Goal: Information Seeking & Learning: Learn about a topic

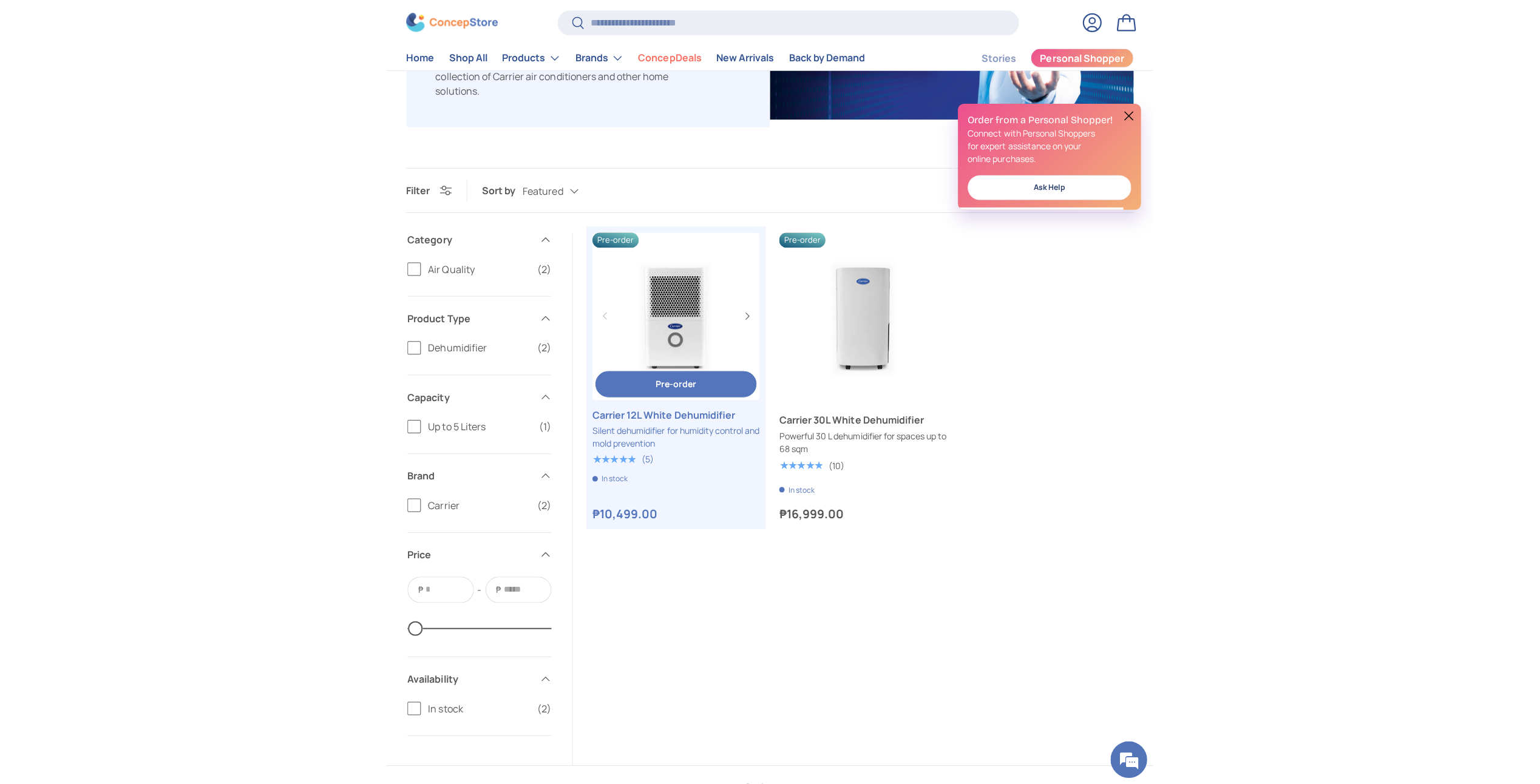
scroll to position [303, 0]
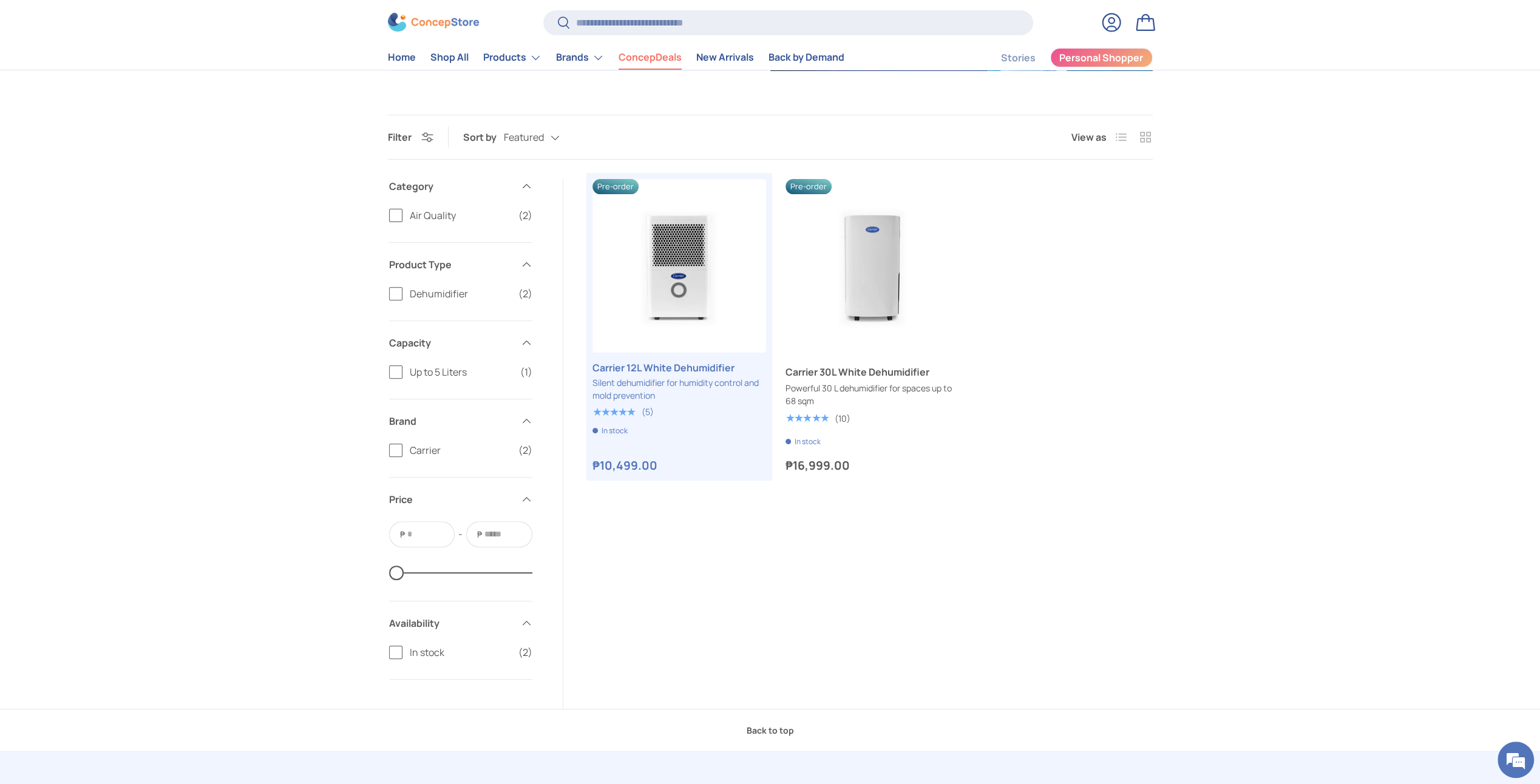
click at [630, 54] on link "ConcepDeals" at bounding box center [650, 57] width 63 height 23
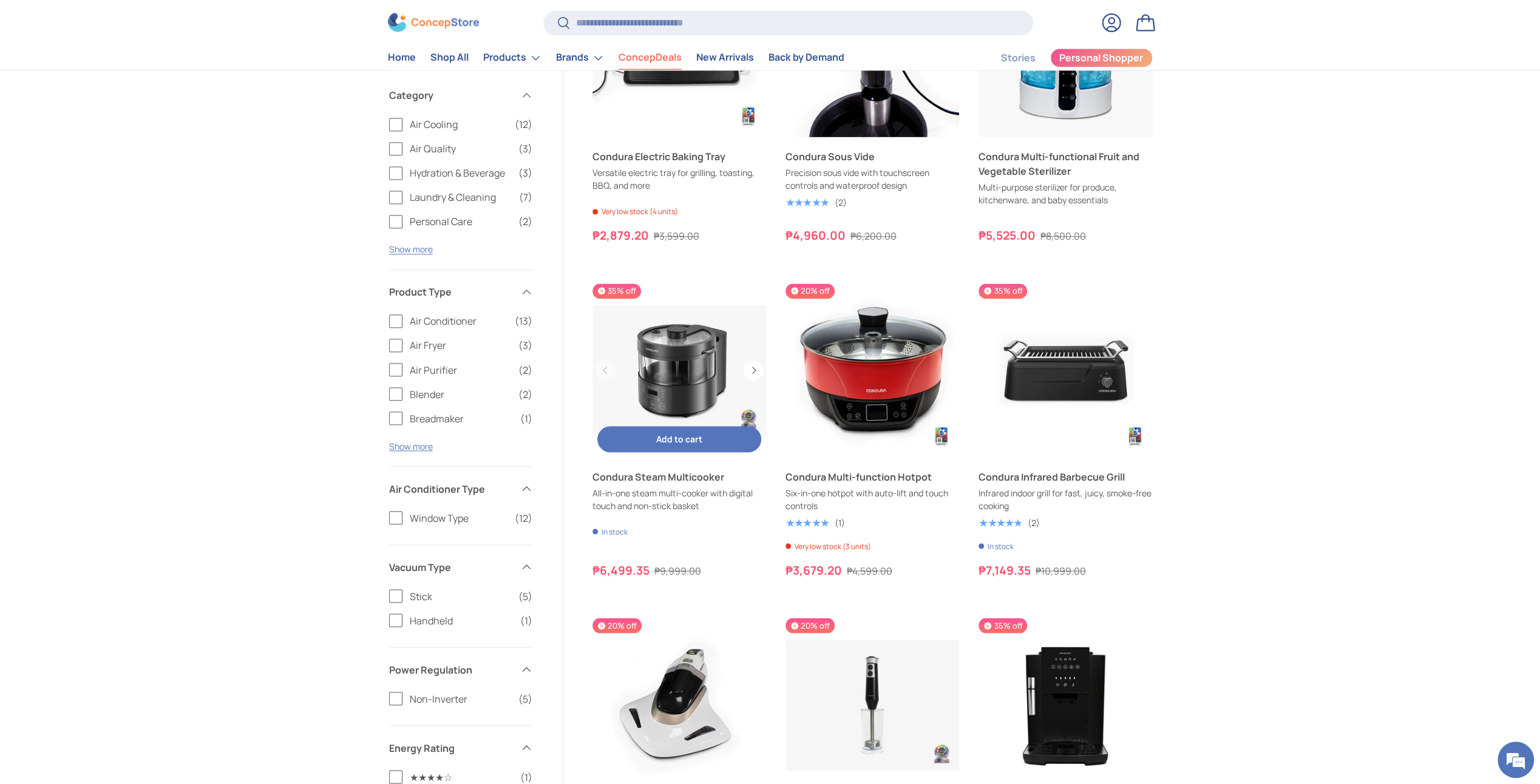
scroll to position [1942, 0]
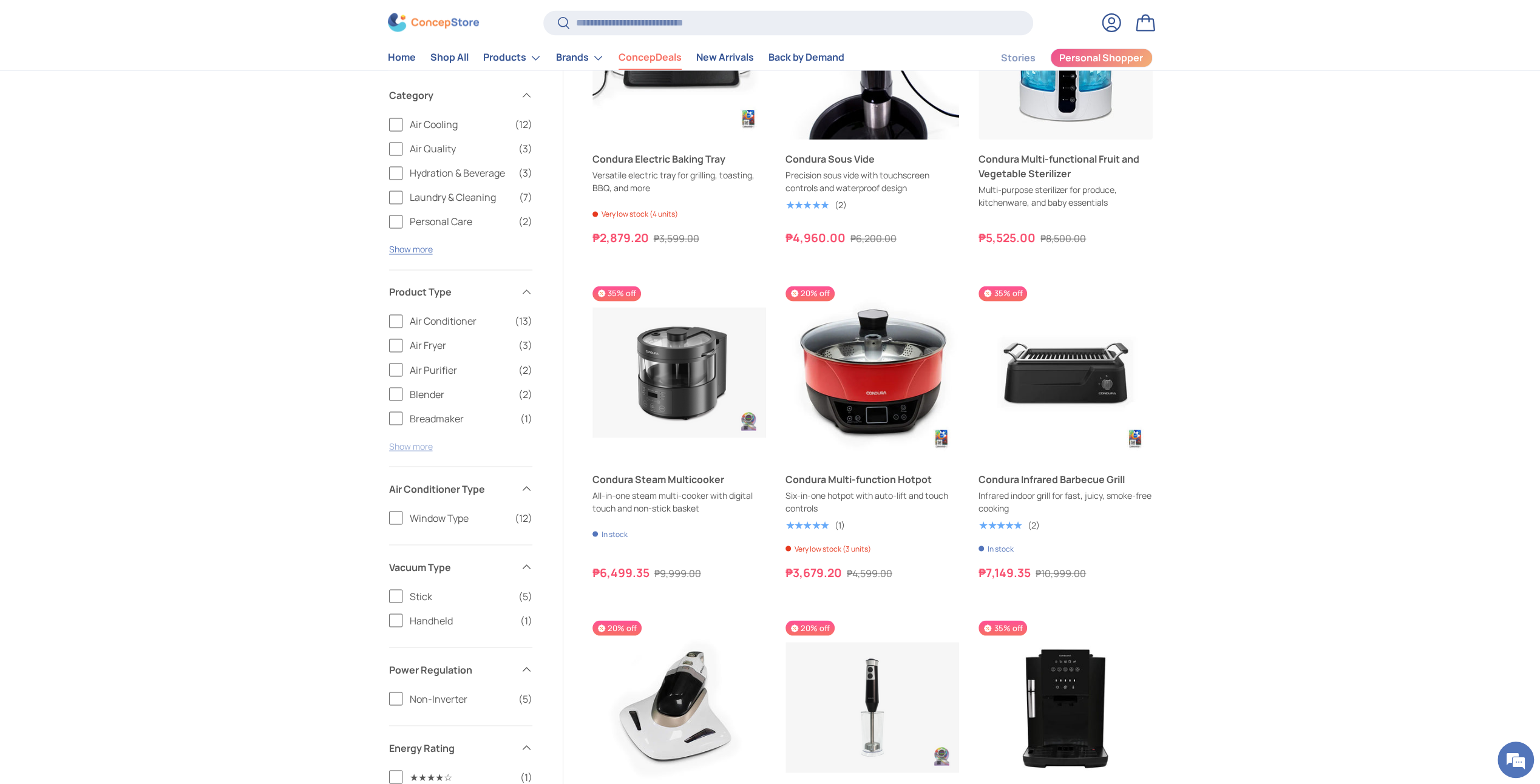
click at [423, 441] on button "Show more" at bounding box center [411, 446] width 44 height 11
click at [436, 466] on span "Dehumidifier" at bounding box center [461, 466] width 103 height 14
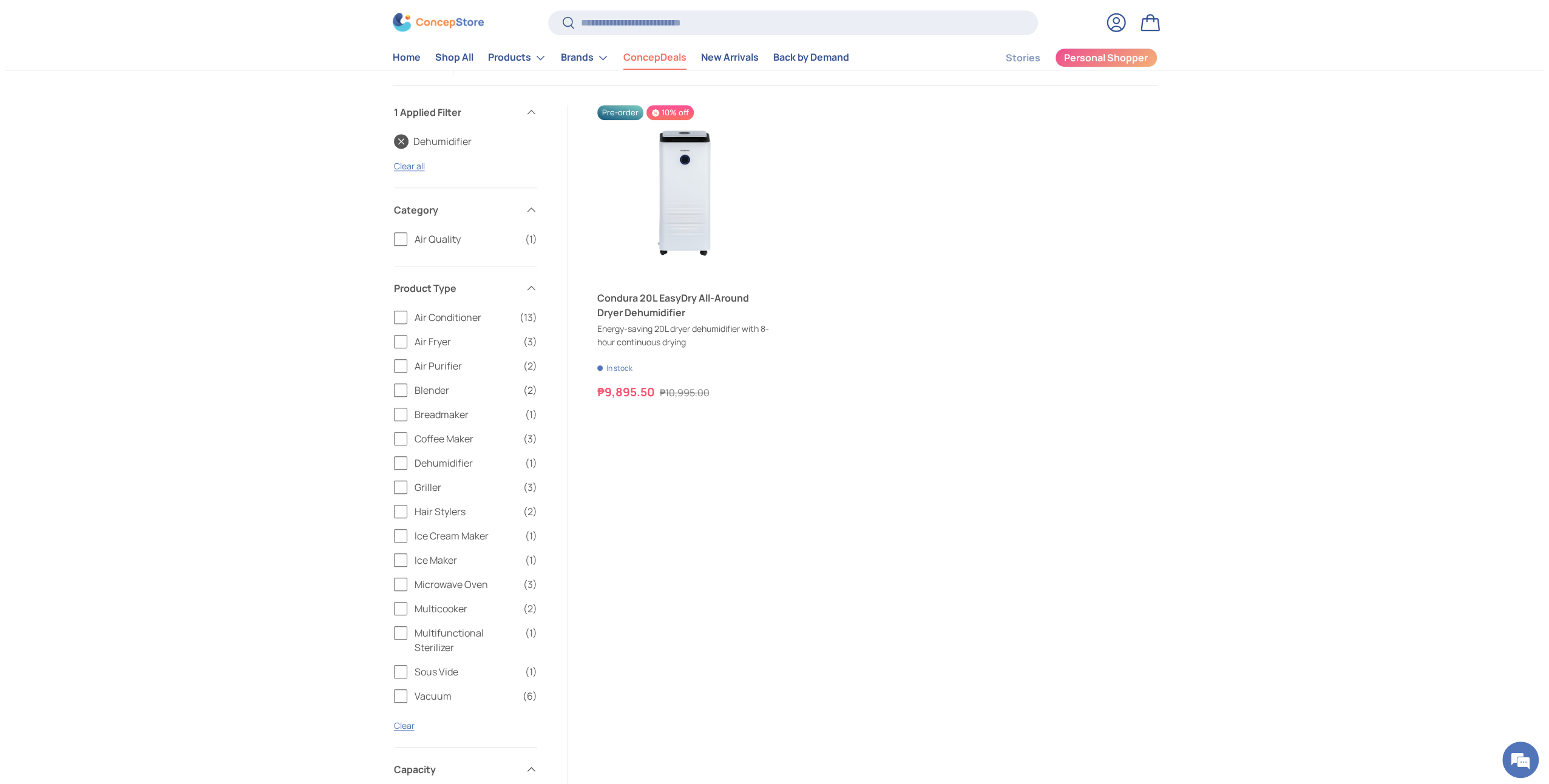
scroll to position [639, 0]
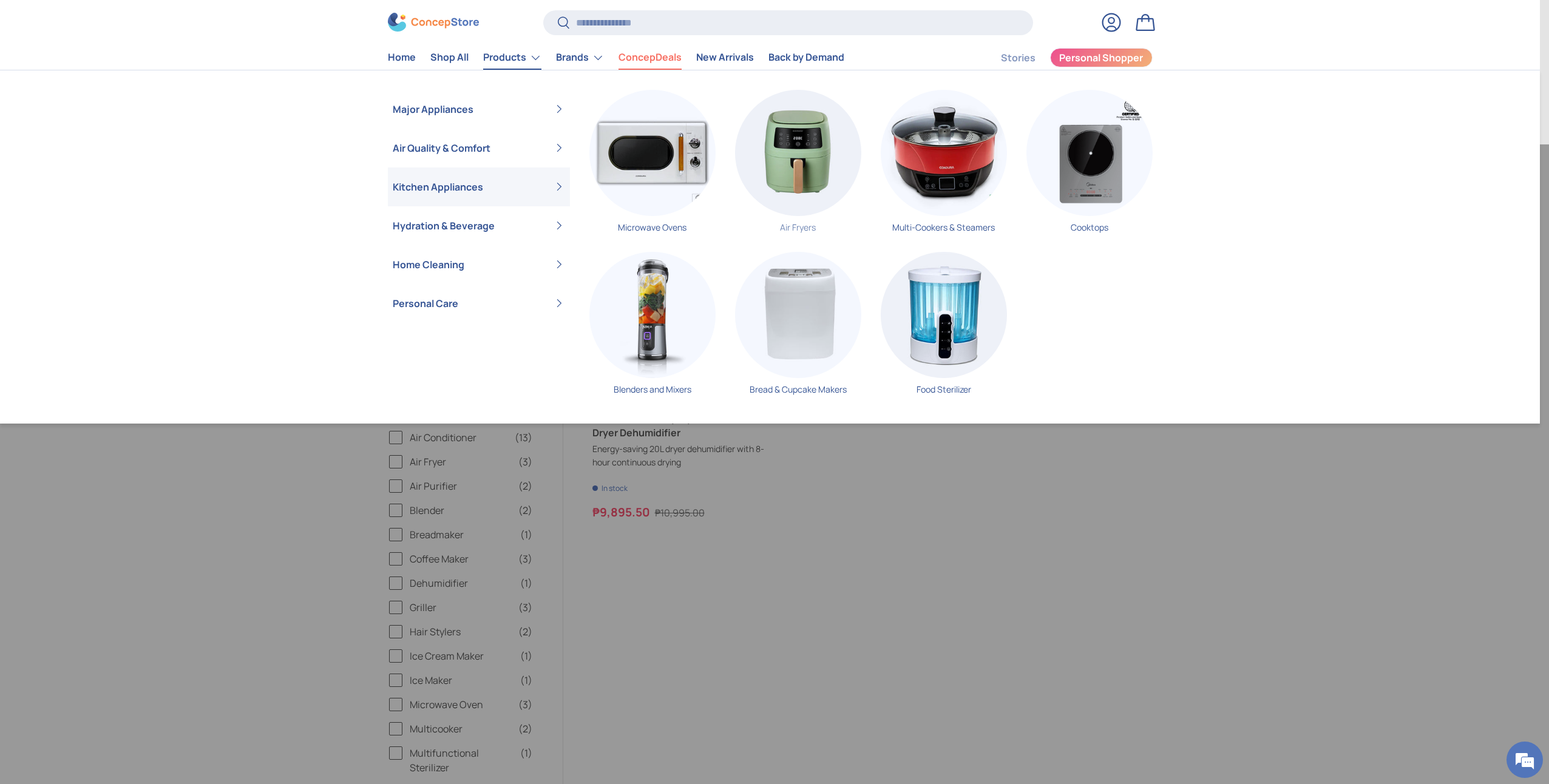
click at [782, 168] on img "Primary" at bounding box center [798, 152] width 126 height 126
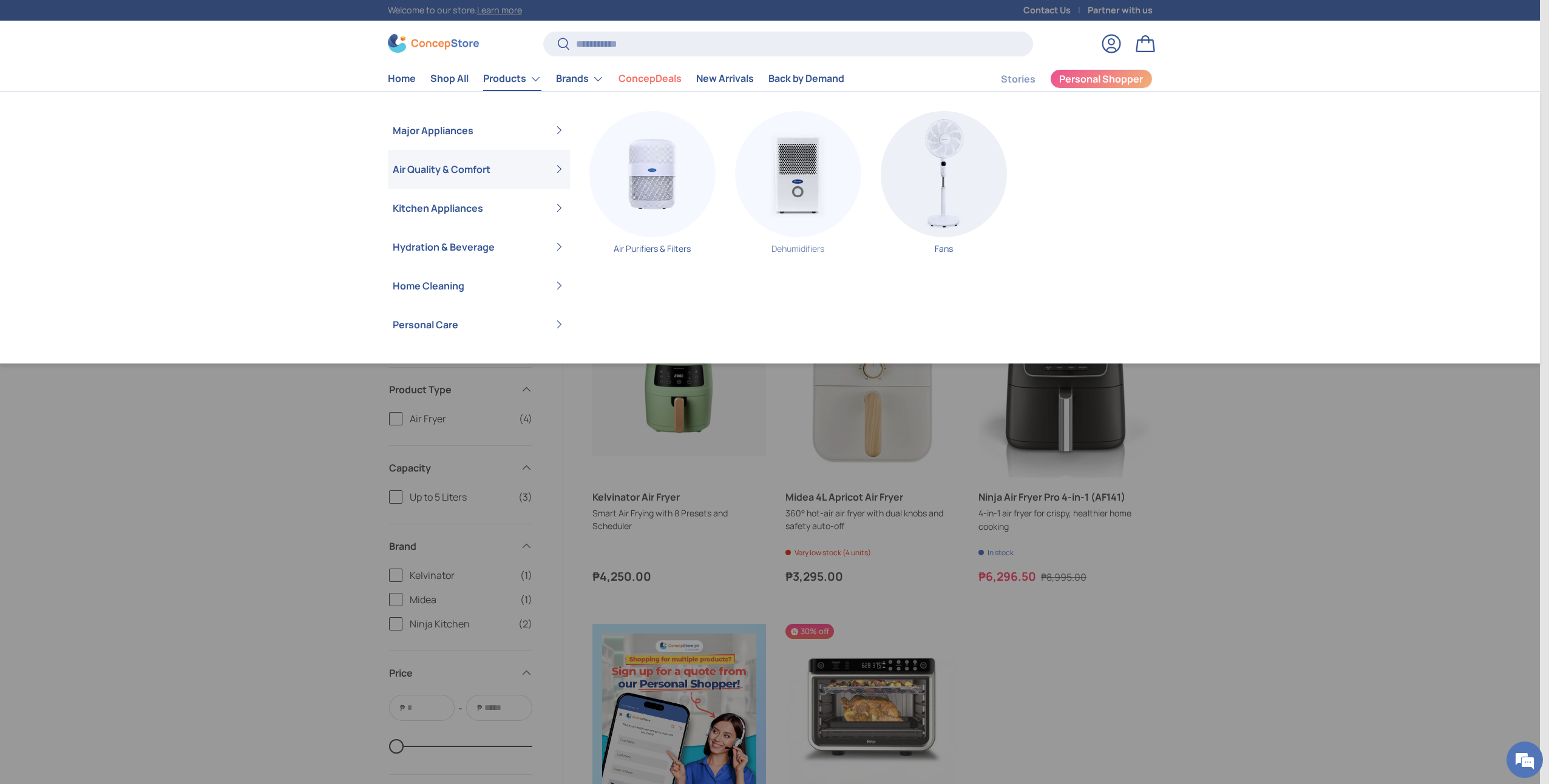
click at [811, 175] on img "Primary" at bounding box center [798, 174] width 126 height 126
